Goal: Task Accomplishment & Management: Manage account settings

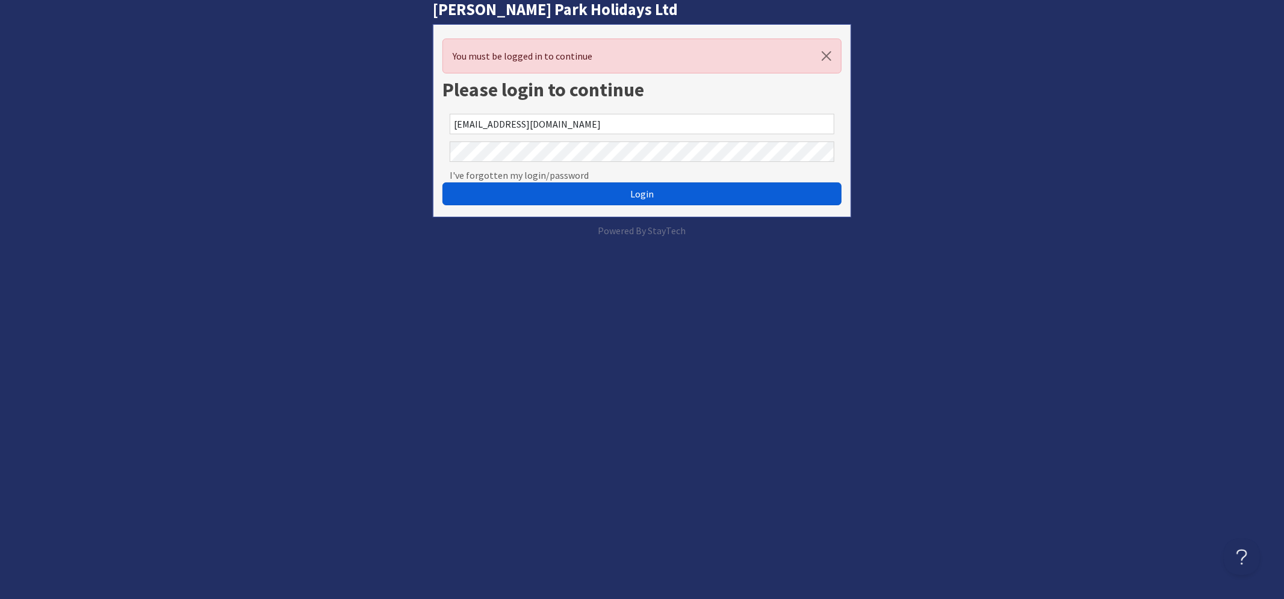
click at [549, 196] on button "Login" at bounding box center [641, 193] width 399 height 23
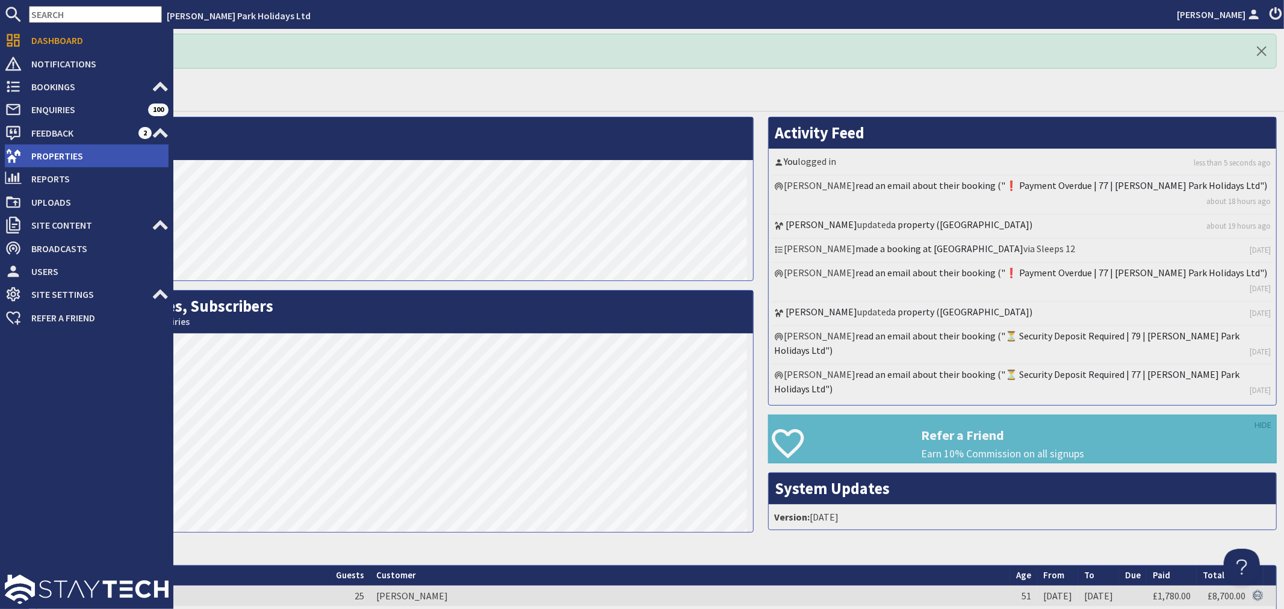
click at [33, 152] on span "Properties" at bounding box center [95, 155] width 147 height 19
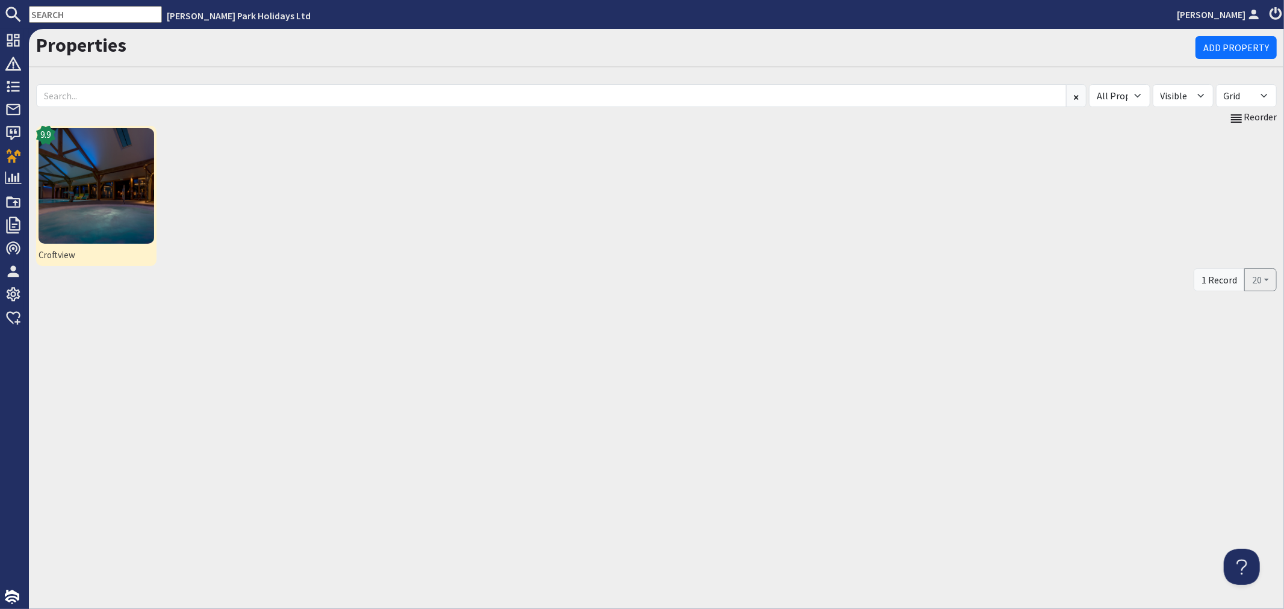
click at [131, 185] on img at bounding box center [97, 186] width 116 height 116
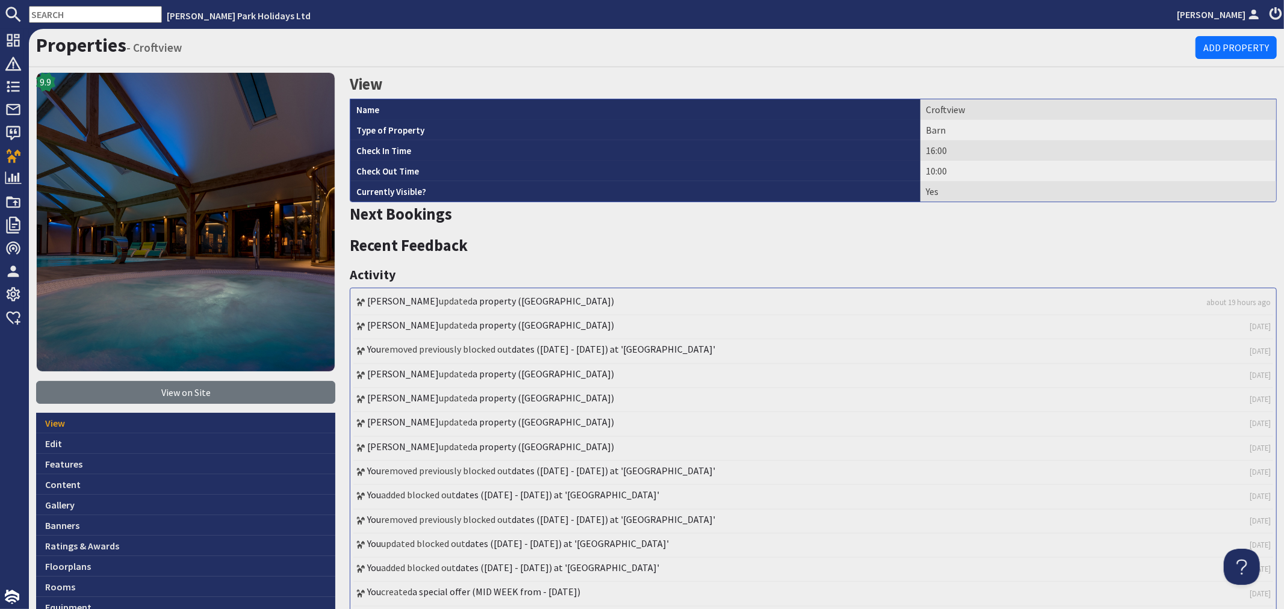
scroll to position [227, 0]
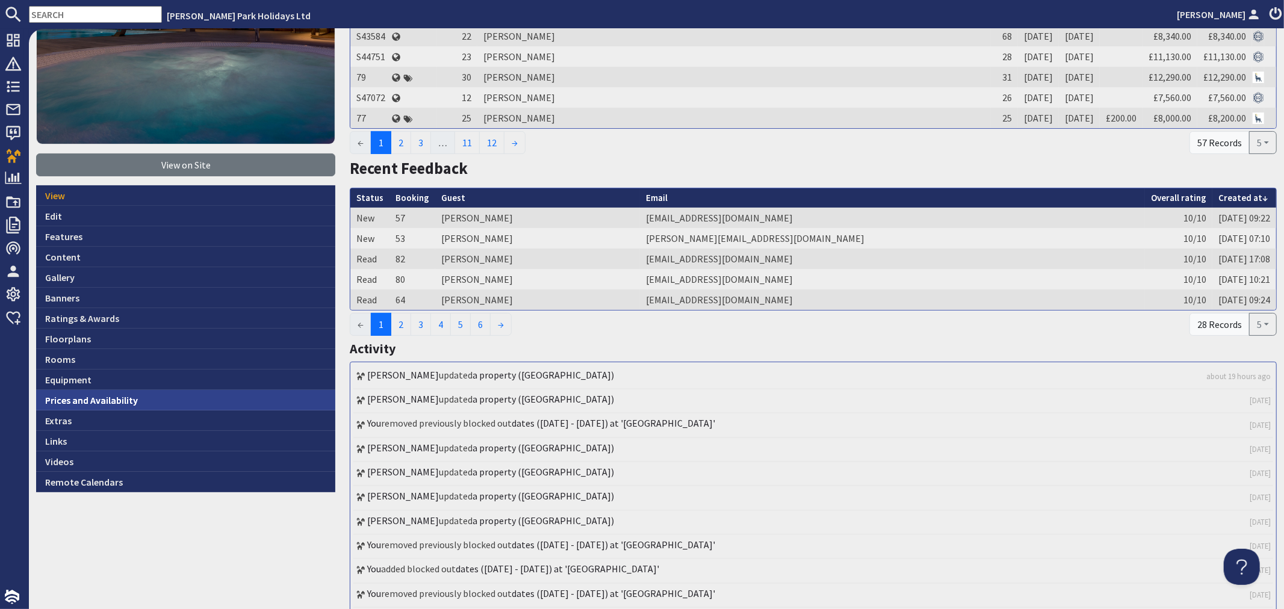
click at [104, 401] on link "Prices and Availability" at bounding box center [185, 400] width 299 height 20
